Goal: Task Accomplishment & Management: Use online tool/utility

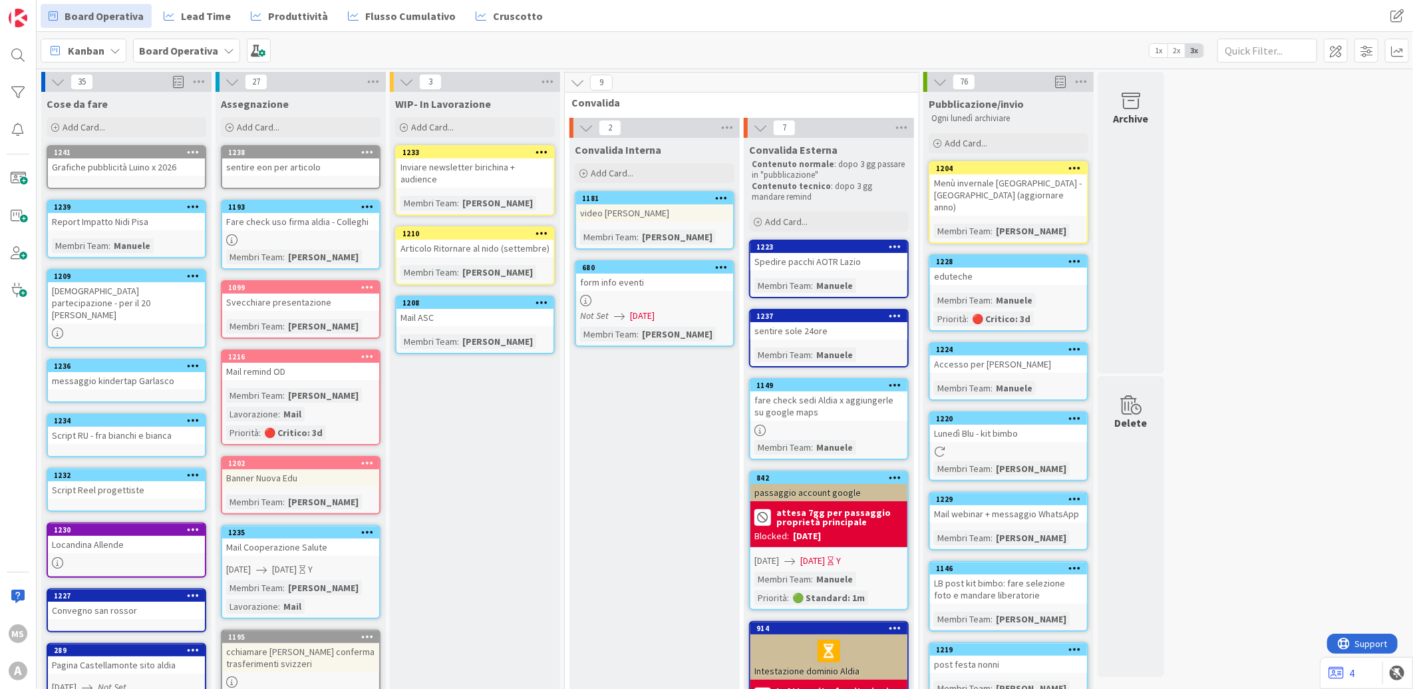
click at [514, 280] on div "WIP- In Lavorazione Add Card... 1233 Inviare newsletter birichina + audience Me…" at bounding box center [475, 557] width 170 height 930
click at [510, 309] on div "Mail ASC" at bounding box center [475, 317] width 157 height 17
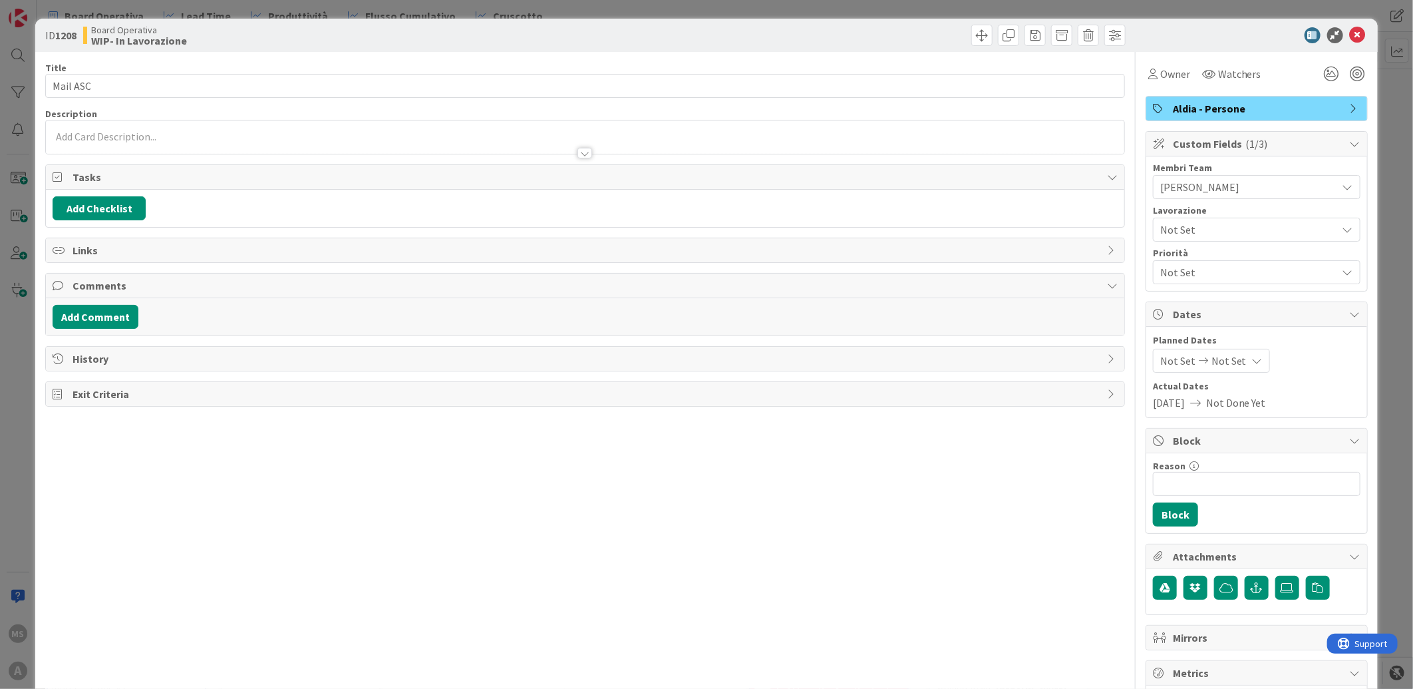
click at [1216, 186] on span "[PERSON_NAME]" at bounding box center [1248, 187] width 177 height 16
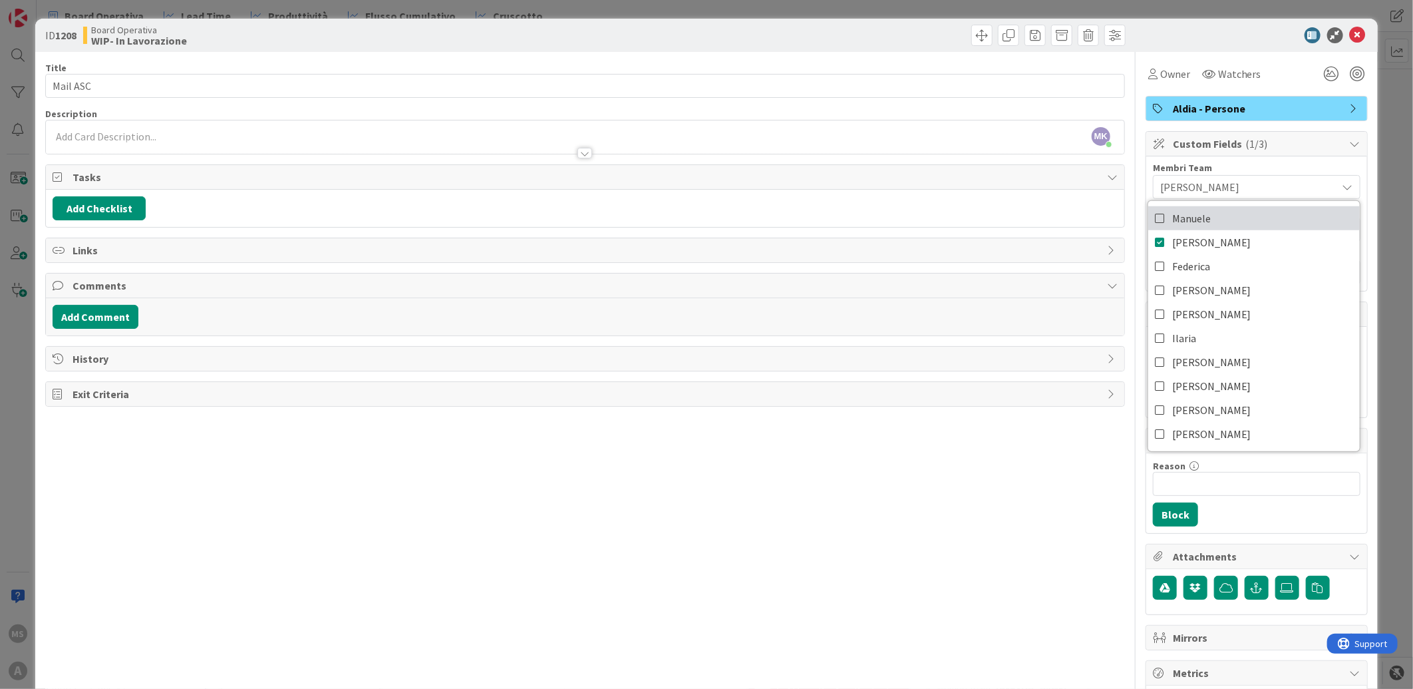
click at [1203, 228] on link "Manuele" at bounding box center [1254, 218] width 212 height 24
click at [1350, 36] on icon at bounding box center [1358, 35] width 16 height 16
